Goal: Transaction & Acquisition: Purchase product/service

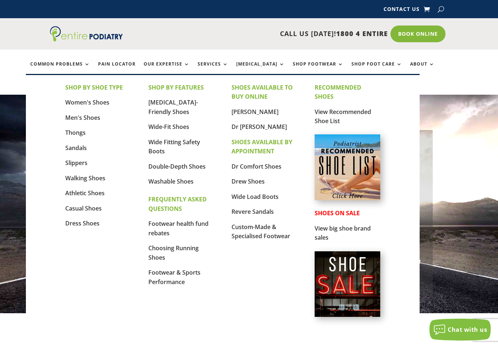
click at [183, 131] on link "Wide-Fit Shoes" at bounding box center [168, 127] width 41 height 8
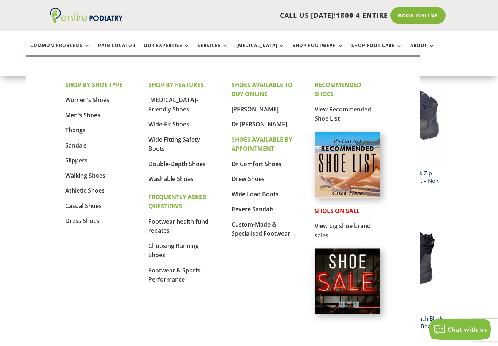
scroll to position [178, 0]
click at [97, 117] on link "Men's Shoes" at bounding box center [82, 115] width 35 height 8
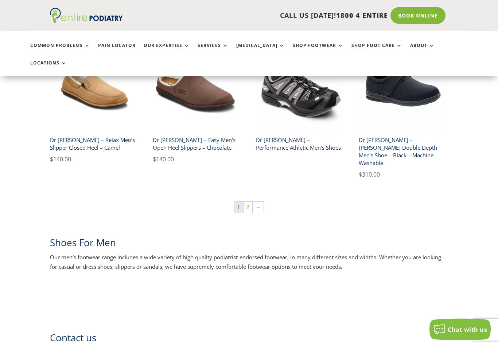
scroll to position [1195, 0]
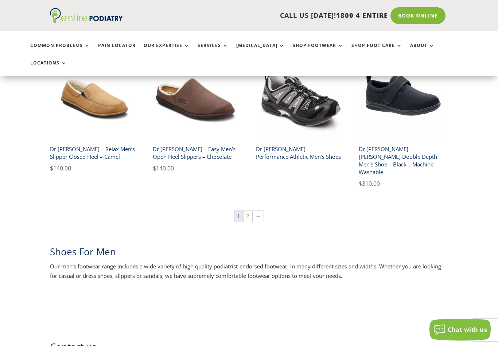
click at [258, 211] on link "→" at bounding box center [258, 216] width 11 height 11
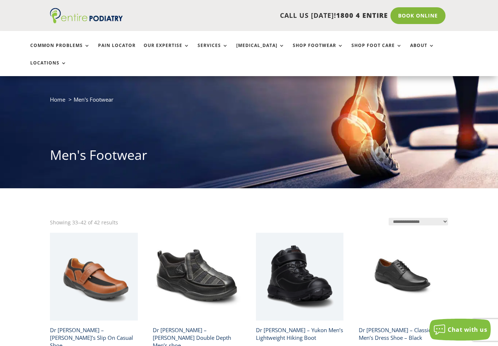
scroll to position [20, 0]
